Goal: Task Accomplishment & Management: Manage account settings

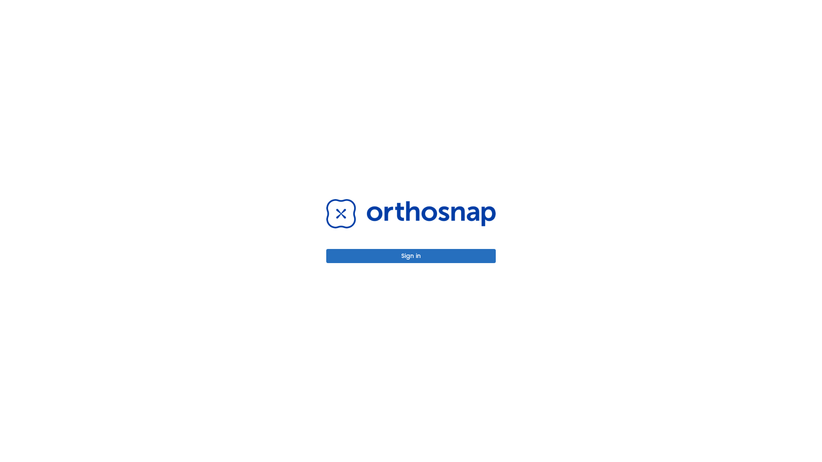
click at [411, 256] on button "Sign in" at bounding box center [410, 256] width 169 height 14
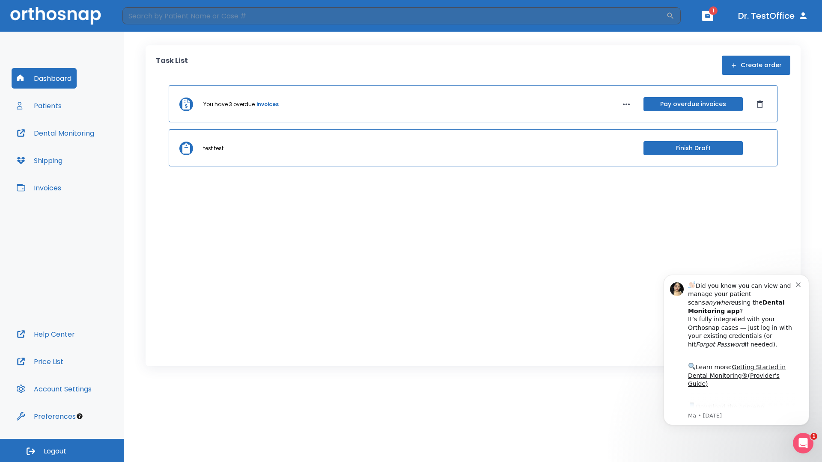
click at [62, 451] on span "Logout" at bounding box center [55, 451] width 23 height 9
